Goal: Task Accomplishment & Management: Manage account settings

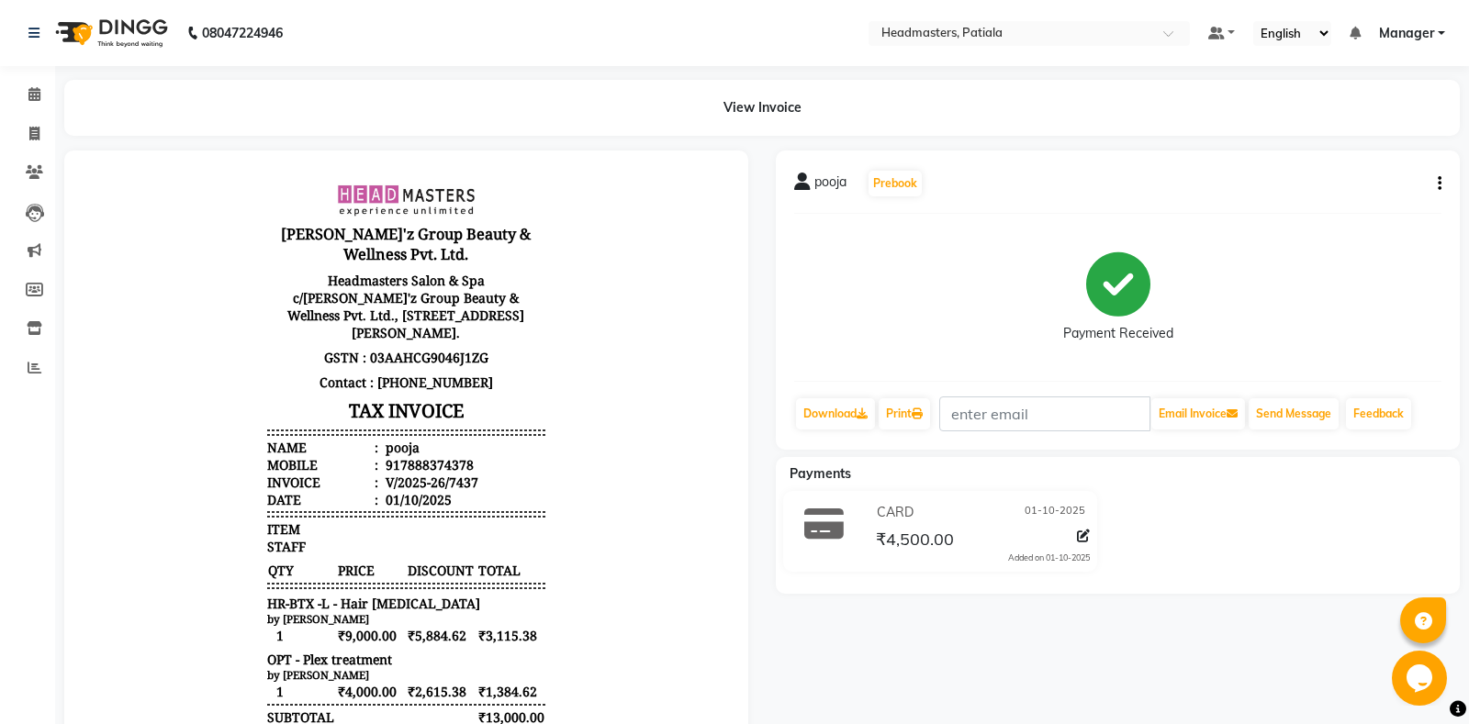
click at [687, 199] on body "[PERSON_NAME]'z Group Beauty & Wellness Pvt. Ltd. Headmasters Salon & Spa c/[PE…" at bounding box center [406, 546] width 633 height 741
click at [1442, 33] on link "Manager" at bounding box center [1412, 33] width 66 height 19
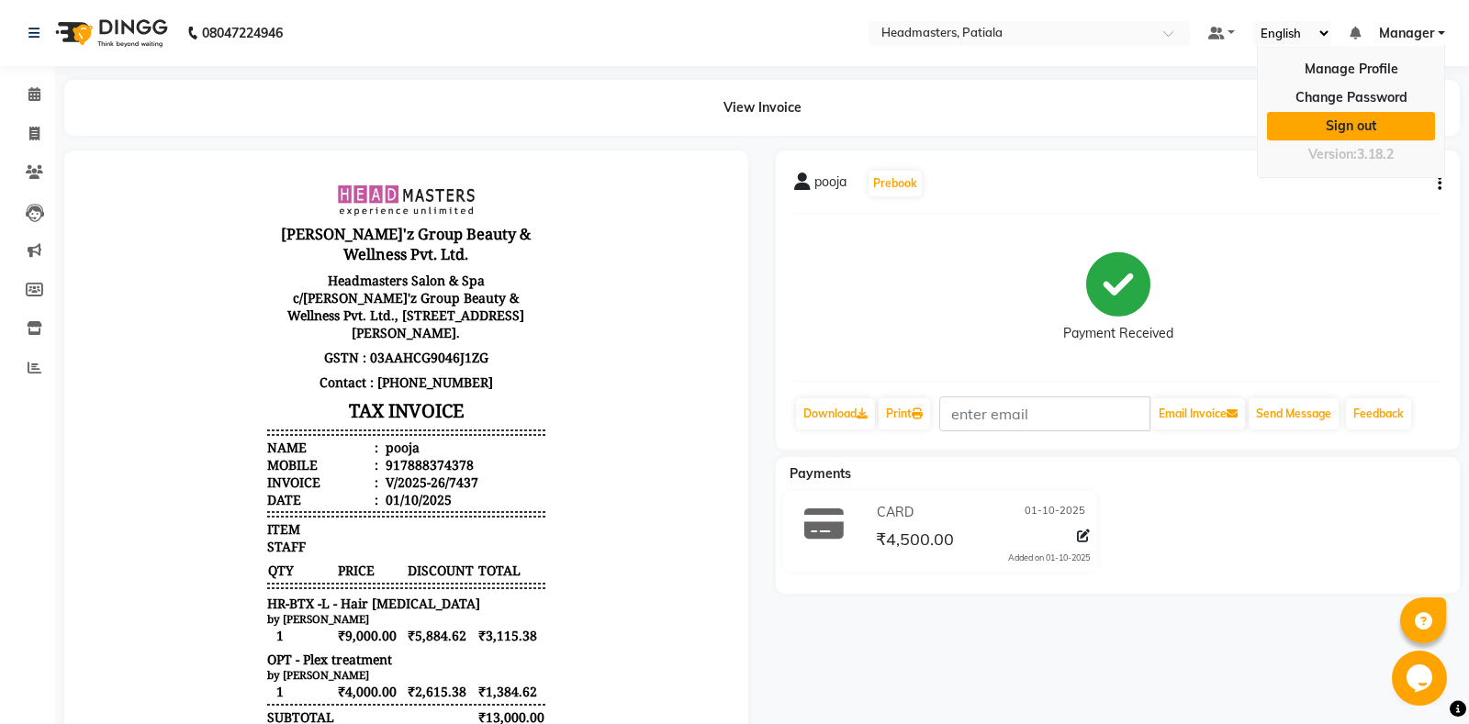
click at [1350, 129] on link "Sign out" at bounding box center [1351, 126] width 168 height 28
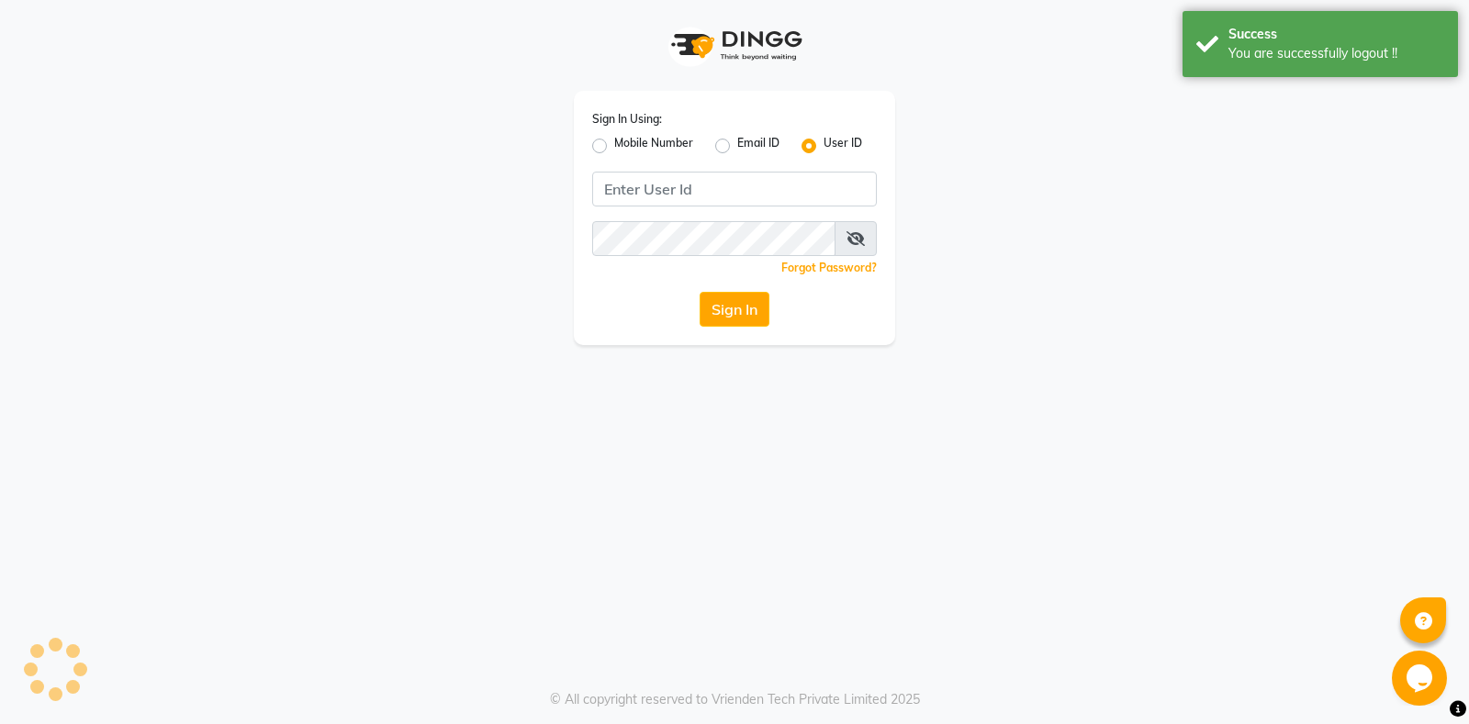
click at [614, 145] on label "Mobile Number" at bounding box center [653, 146] width 79 height 22
click at [614, 145] on input "Mobile Number" at bounding box center [620, 141] width 12 height 12
radio input "true"
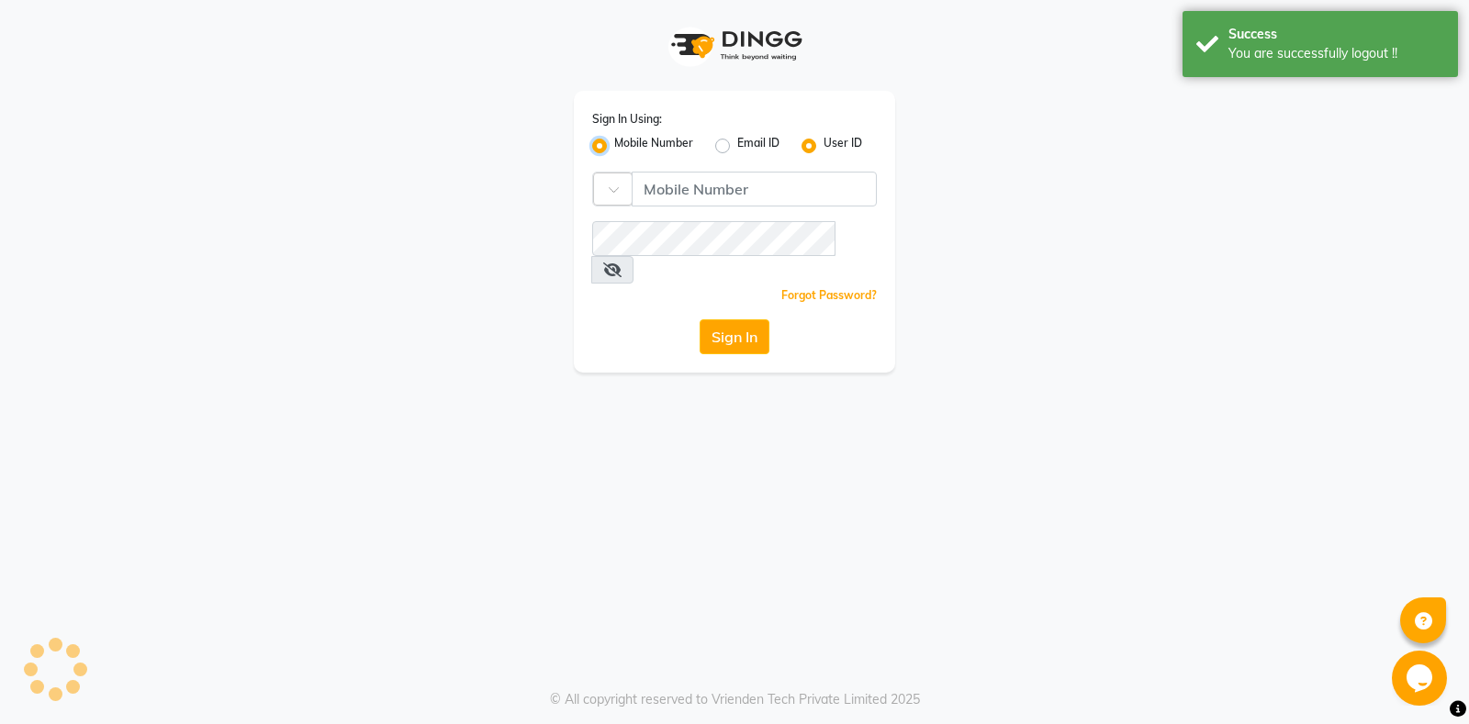
radio input "false"
click at [726, 190] on input "Username" at bounding box center [754, 189] width 245 height 35
type input "76269672781"
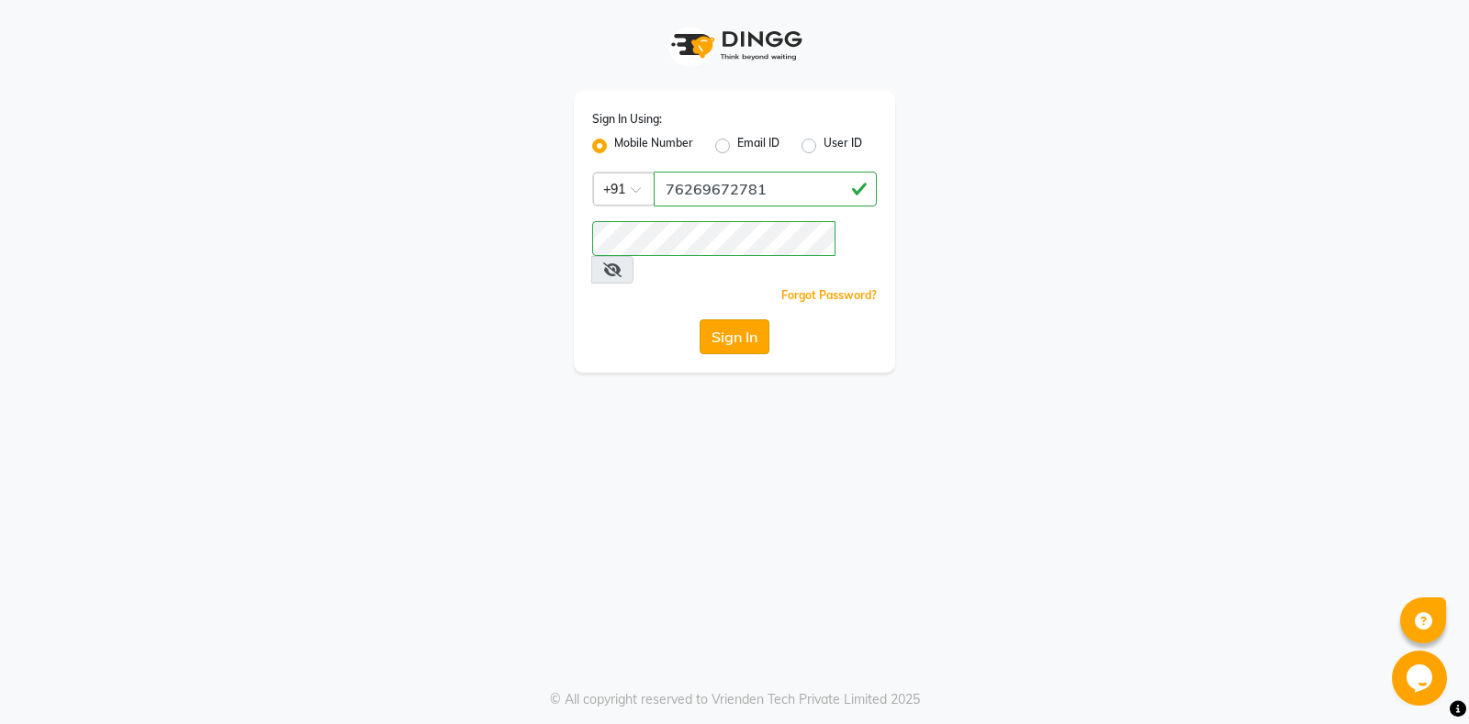
click at [728, 319] on button "Sign In" at bounding box center [735, 336] width 70 height 35
